Goal: Manage account settings

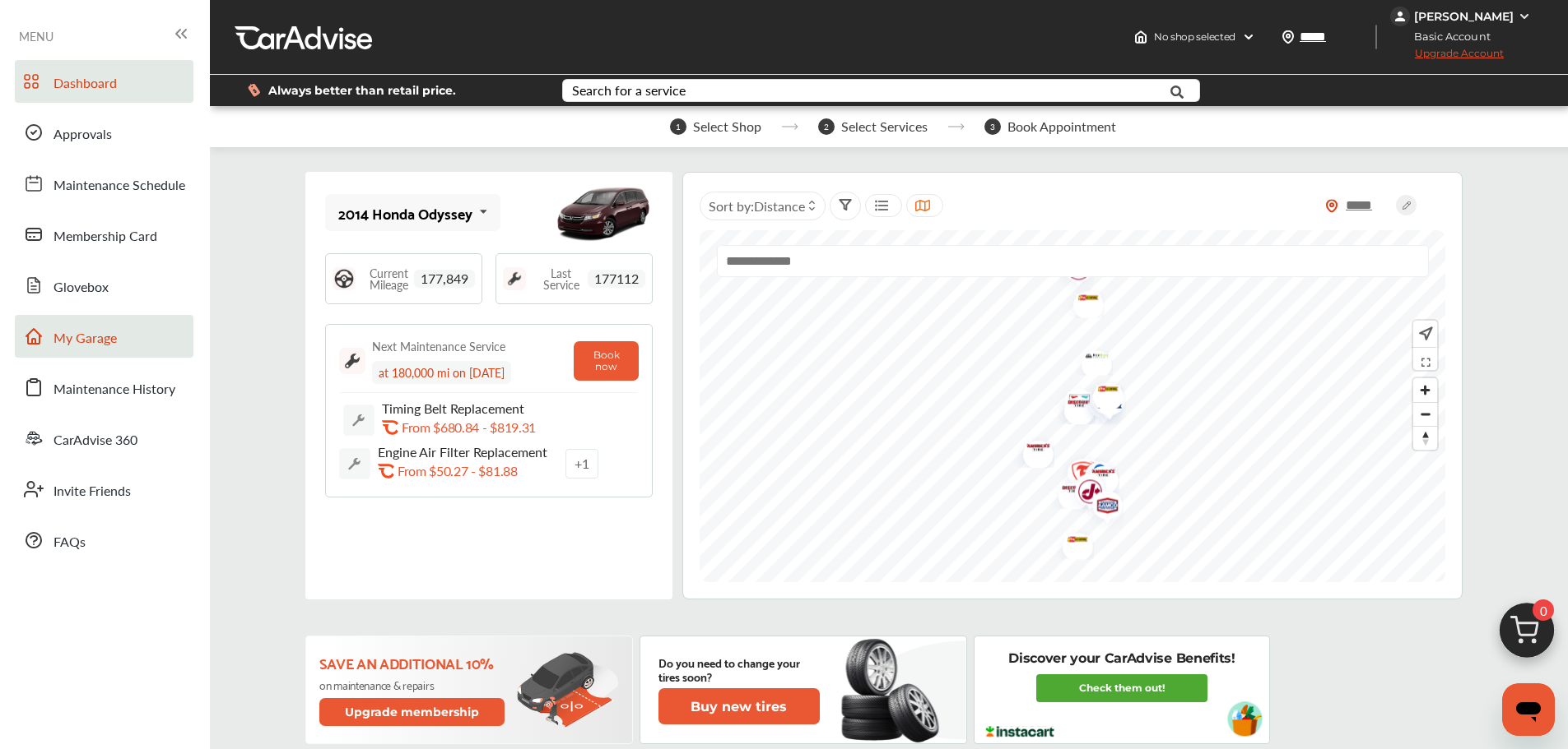
click at [145, 344] on link "My Garage" at bounding box center [103, 336] width 178 height 42
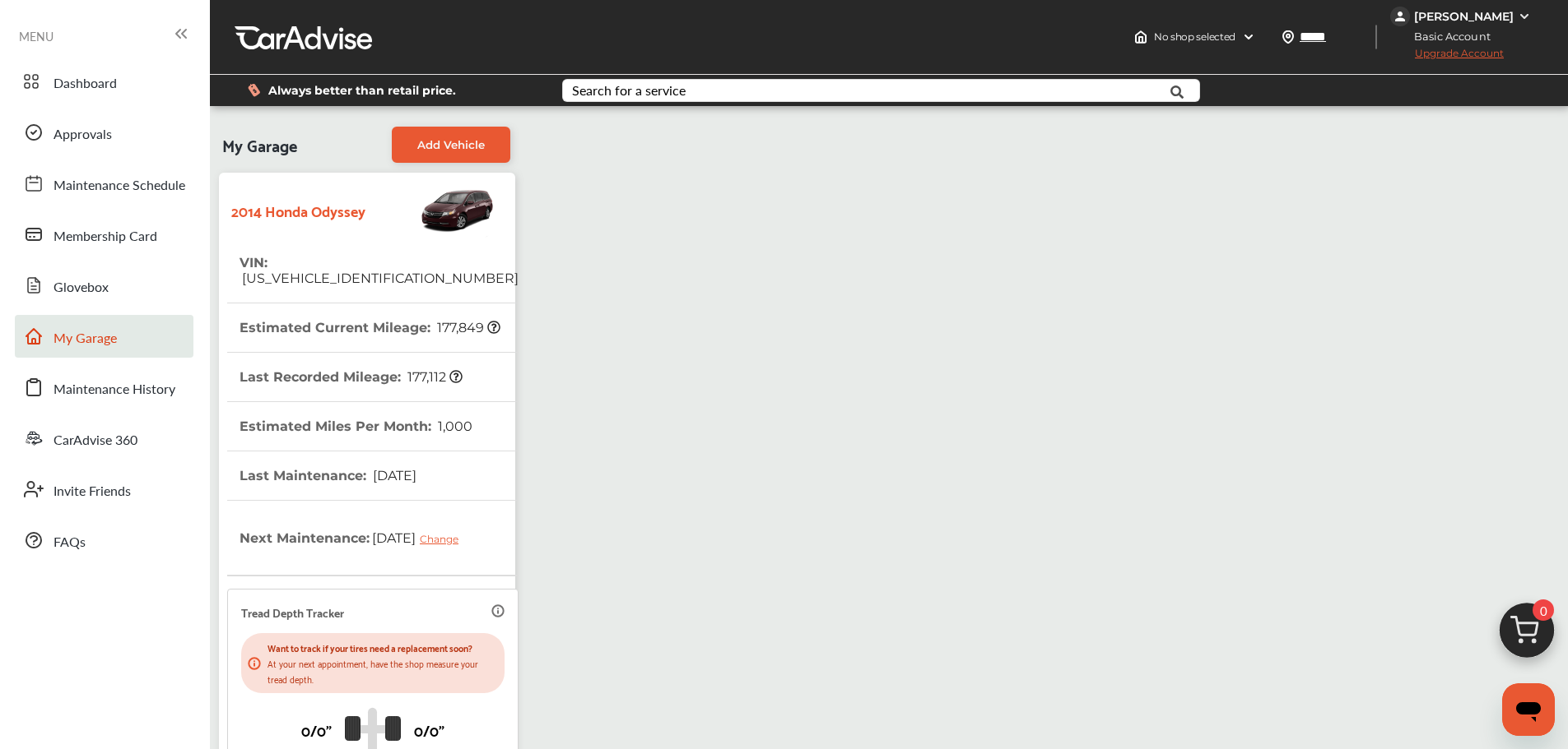
click at [1501, 12] on div "[PERSON_NAME]" at bounding box center [1464, 17] width 100 height 15
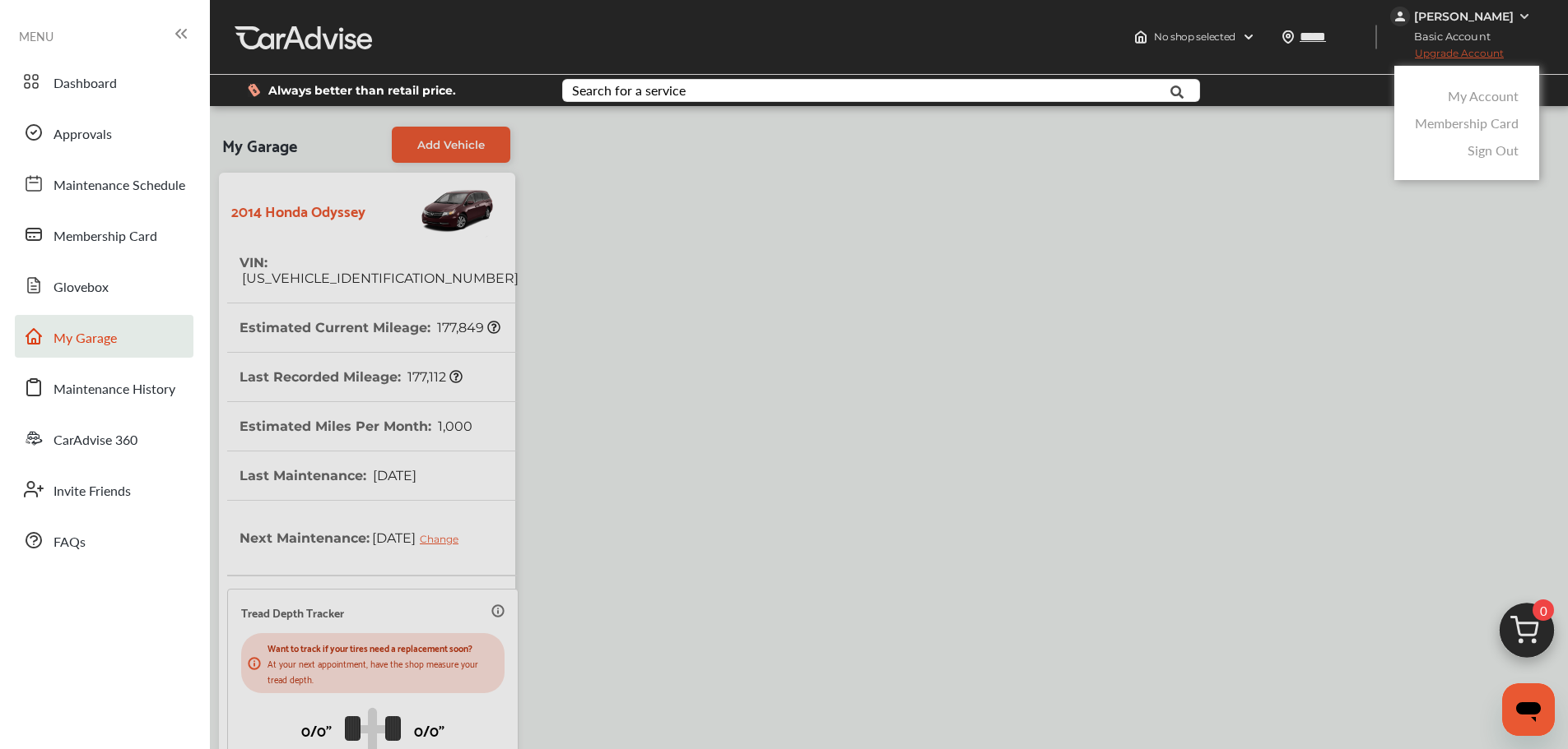
click at [1489, 107] on div "My Account" at bounding box center [1466, 95] width 112 height 27
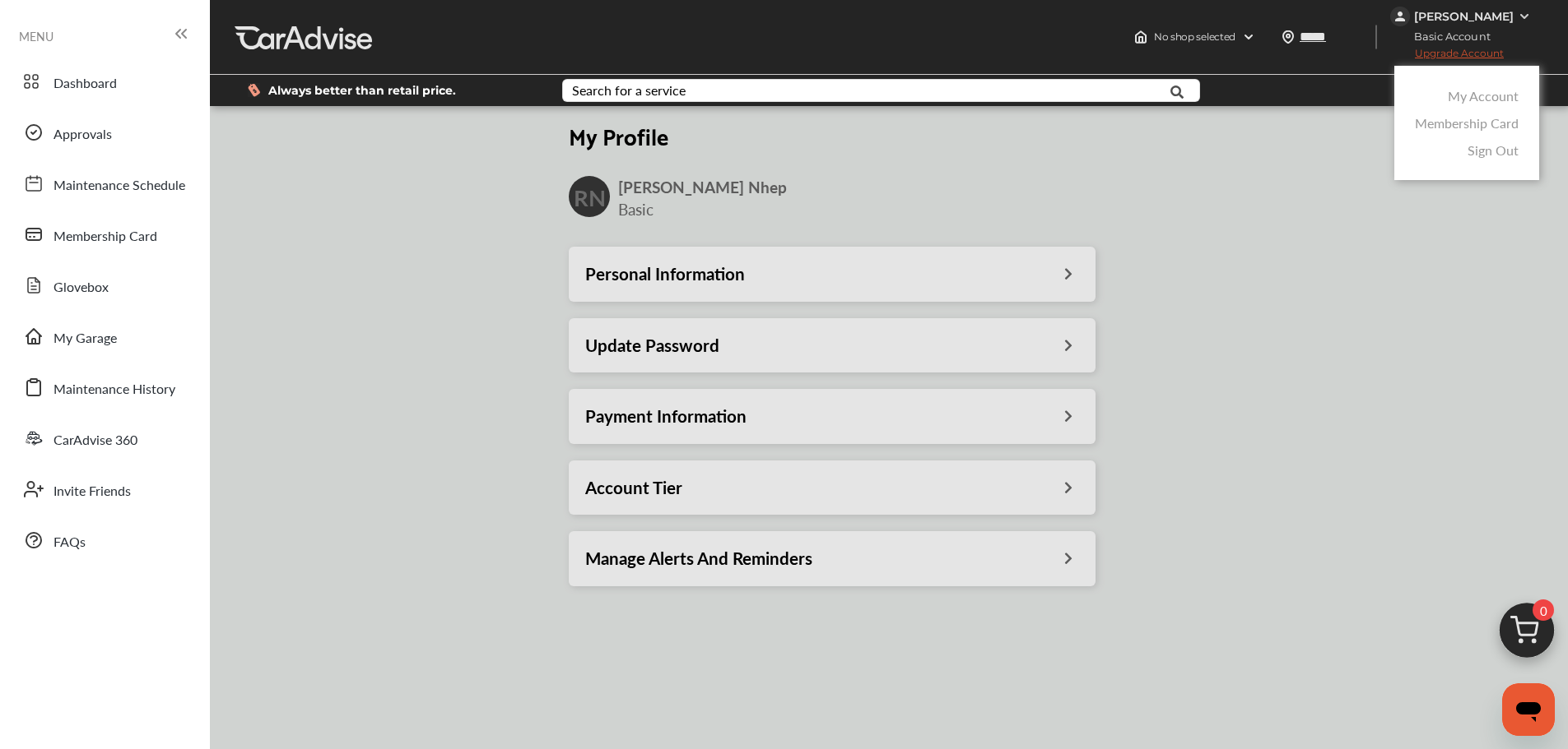
click at [1489, 94] on link "My Account" at bounding box center [1483, 96] width 71 height 18
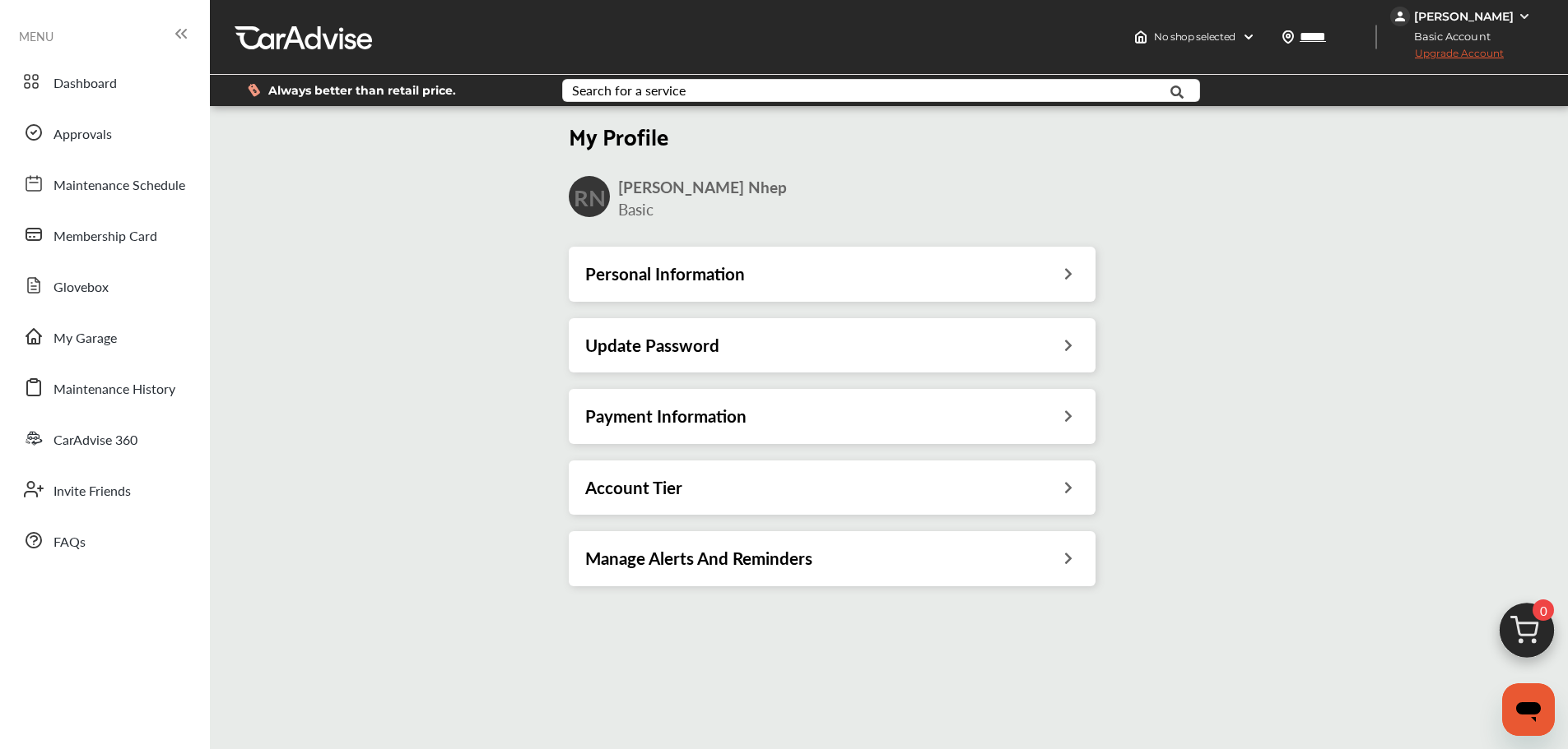
click at [1047, 422] on div "Payment Information" at bounding box center [832, 416] width 493 height 21
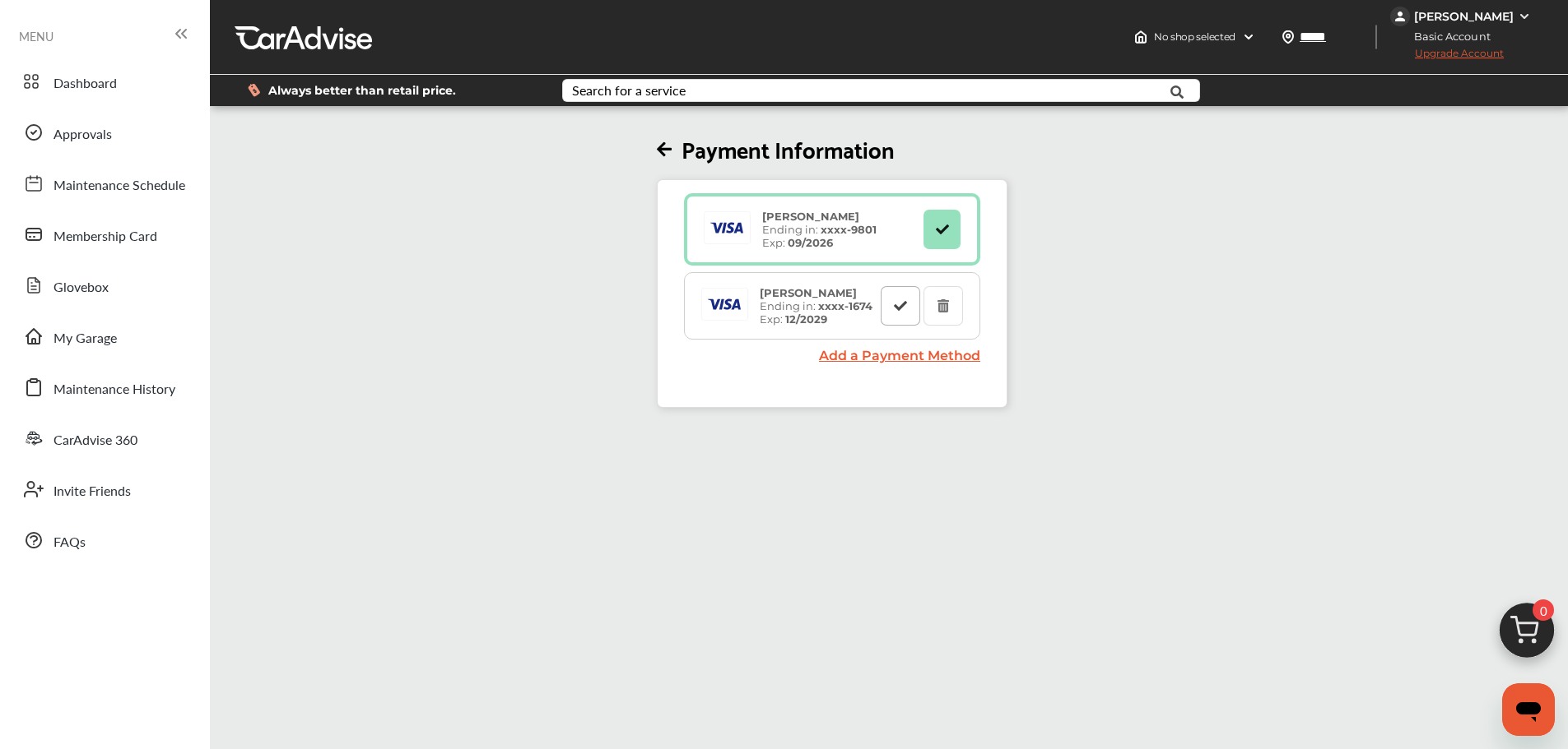
click at [900, 300] on icon at bounding box center [900, 305] width 16 height 11
